Goal: Check status

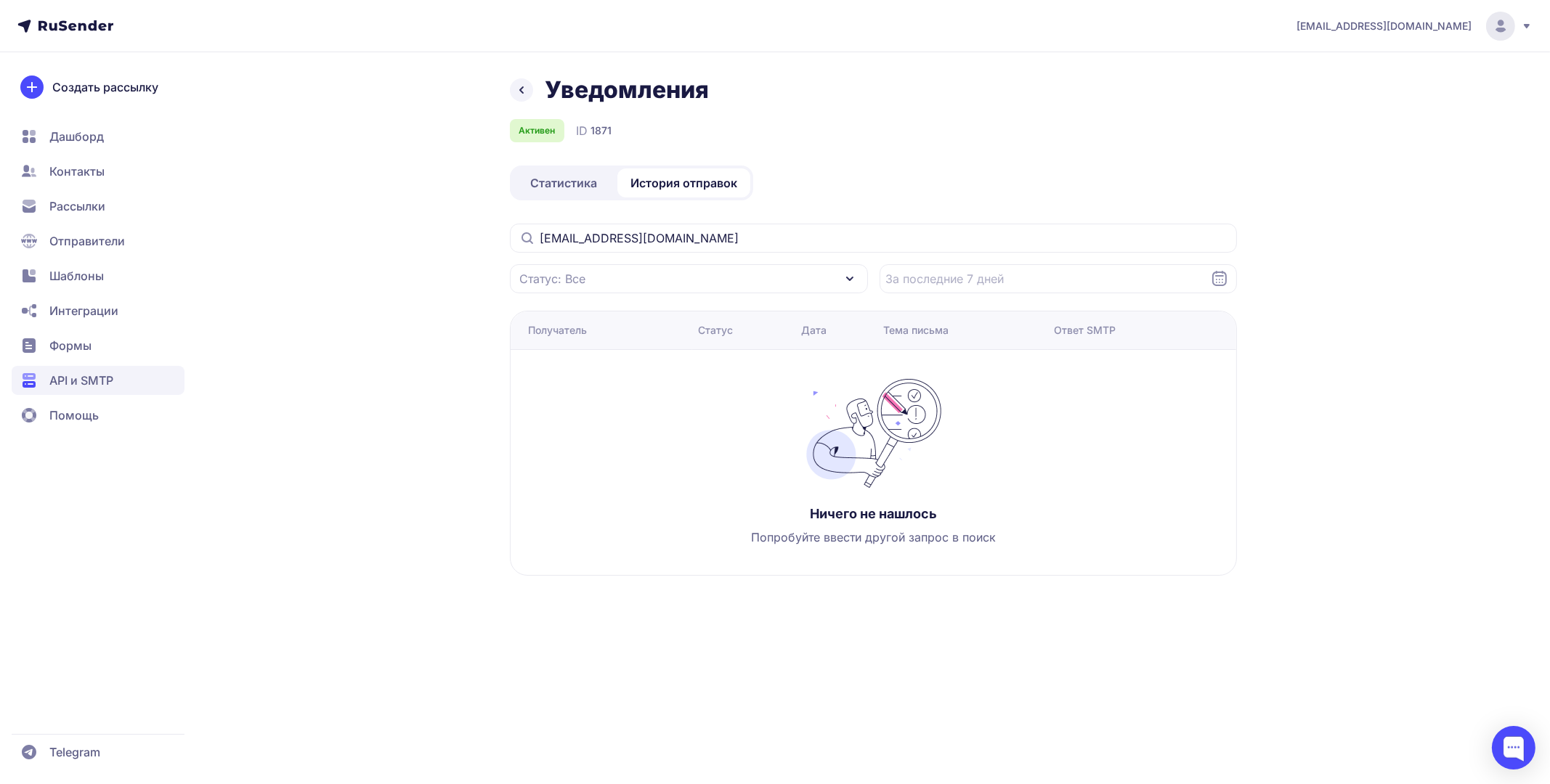
drag, startPoint x: 679, startPoint y: 241, endPoint x: 452, endPoint y: 228, distance: 227.4
click at [454, 228] on div "Уведомления Активен ID 1871 Статистика История отправок [EMAIL_ADDRESS][DOMAIN_…" at bounding box center [775, 343] width 1046 height 535
drag, startPoint x: 721, startPoint y: 240, endPoint x: 359, endPoint y: 222, distance: 362.4
click at [364, 222] on div "Уведомления Активен ID 1871 Статистика История отправок [EMAIL_ADDRESS][DOMAIN_…" at bounding box center [775, 343] width 1046 height 535
paste input "[EMAIL_ADDRESS][DOMAIN_NAME]"
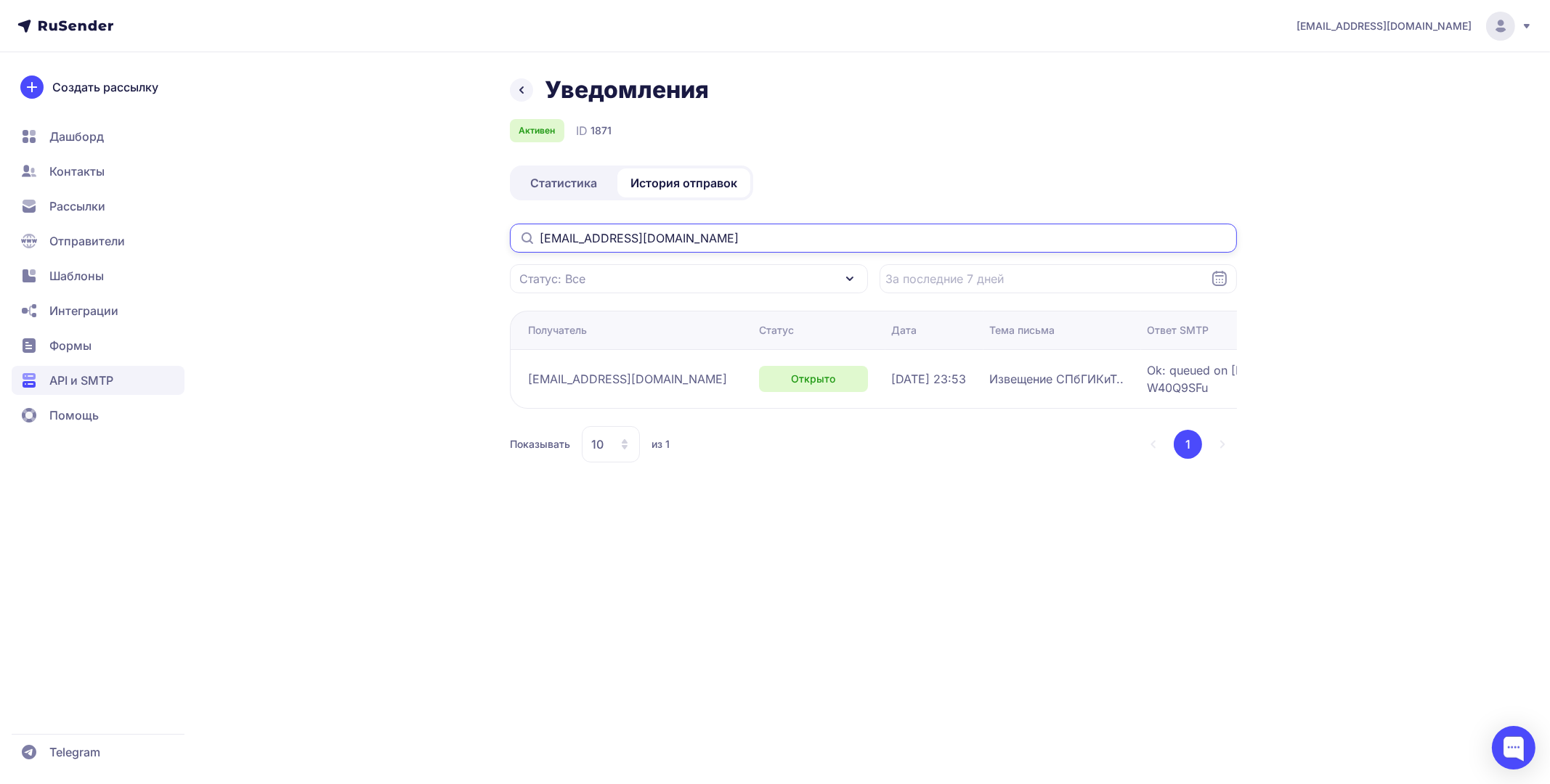
type input "[EMAIL_ADDRESS][DOMAIN_NAME]"
drag, startPoint x: 819, startPoint y: 379, endPoint x: 920, endPoint y: 376, distance: 101.0
click at [983, 376] on td "[DATE] 23:53" at bounding box center [1062, 378] width 158 height 59
click at [983, 397] on td "[DATE] 23:53" at bounding box center [1062, 378] width 158 height 59
drag, startPoint x: 821, startPoint y: 379, endPoint x: 923, endPoint y: 381, distance: 102.0
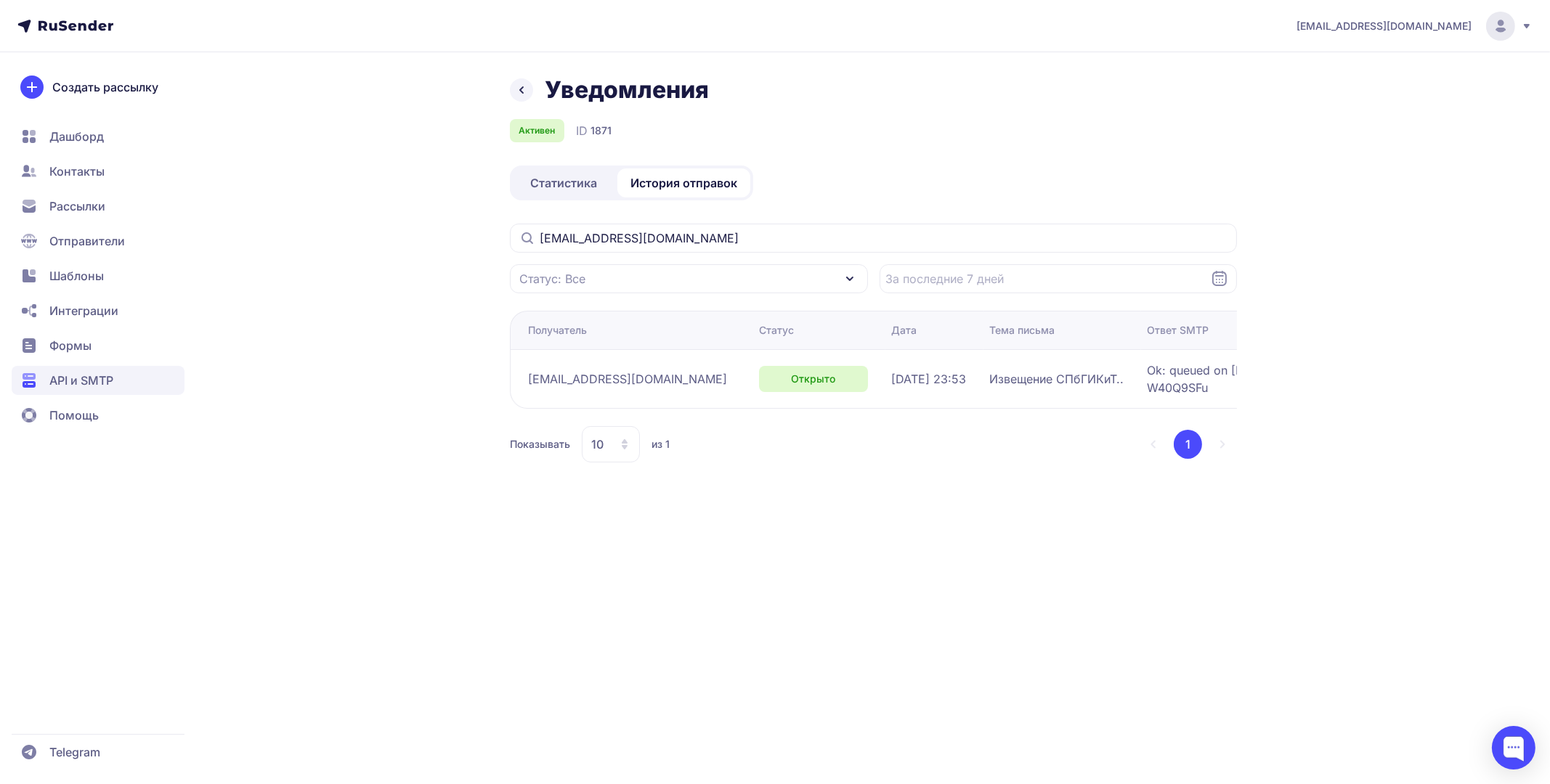
click at [923, 381] on div "[DATE] 23:53" at bounding box center [934, 379] width 87 height 18
copy span "[DATE] 23:53"
